Goal: Information Seeking & Learning: Learn about a topic

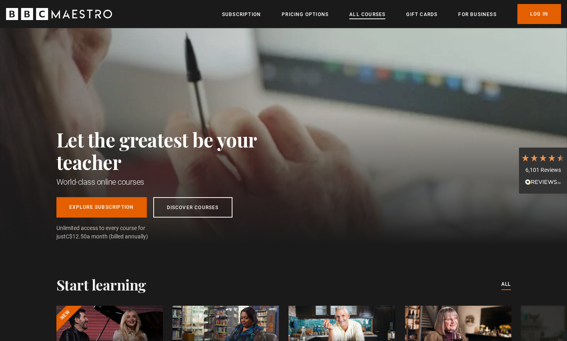
click at [366, 17] on link "All Courses" at bounding box center [368, 14] width 36 height 8
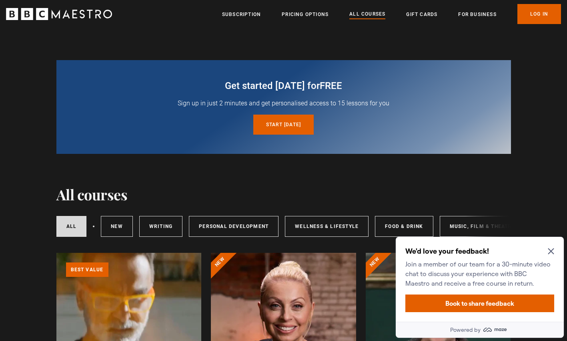
click at [552, 250] on icon "Close Maze Prompt" at bounding box center [551, 251] width 6 height 6
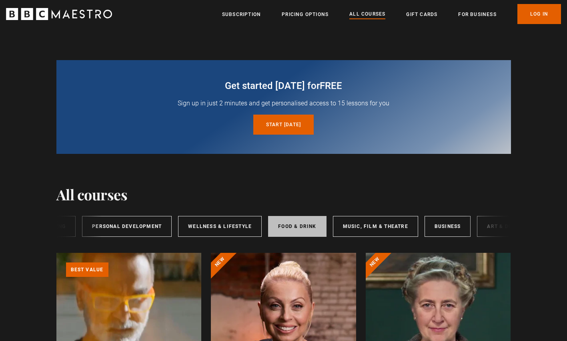
scroll to position [0, 133]
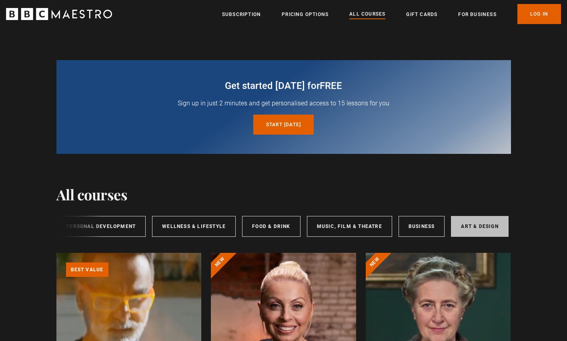
click at [475, 228] on link "Art & Design" at bounding box center [479, 226] width 57 height 21
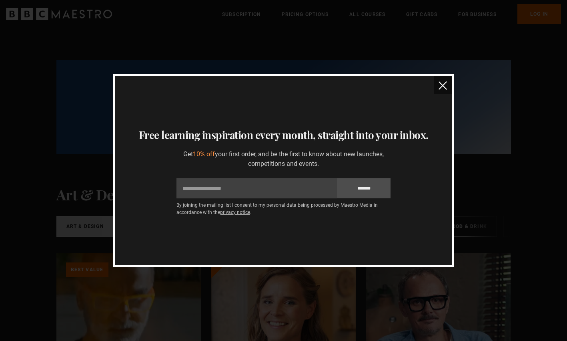
click at [445, 82] on img "close" at bounding box center [443, 85] width 8 height 8
